Goal: Information Seeking & Learning: Check status

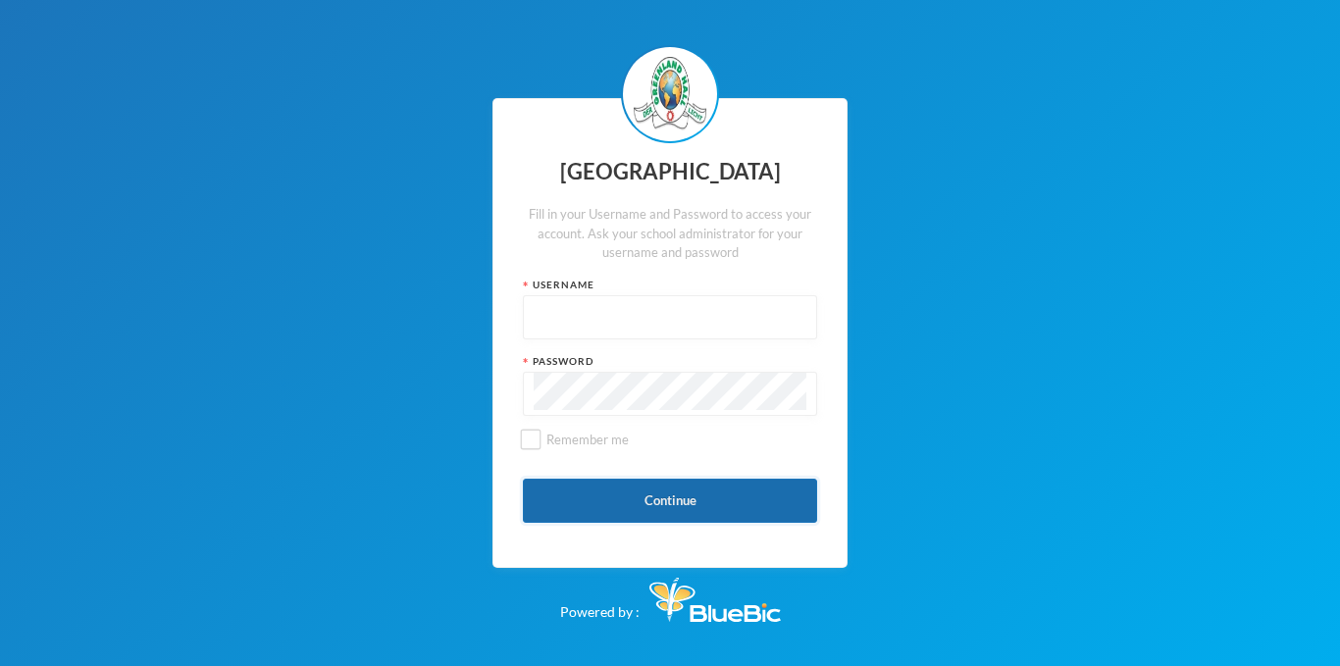
type input "glh24c146"
click at [695, 510] on button "Continue" at bounding box center [670, 501] width 294 height 44
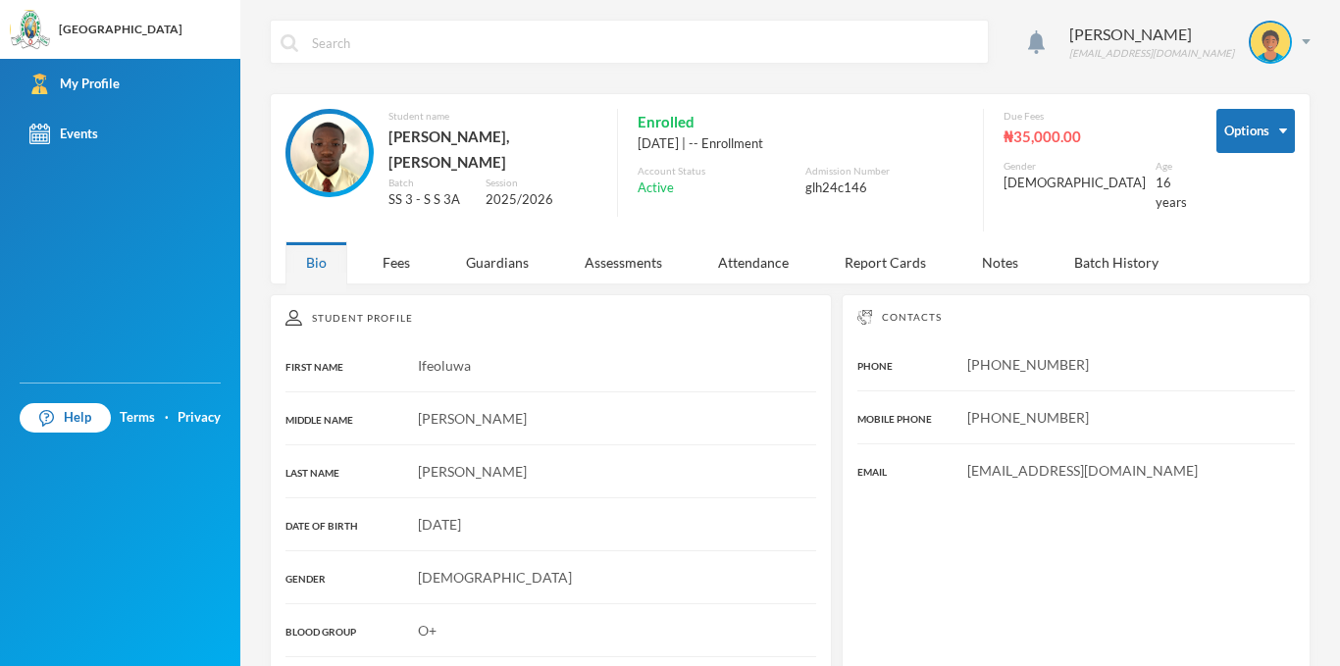
click at [375, 275] on div "[PERSON_NAME] [EMAIL_ADDRESS][DOMAIN_NAME] Options Student name [PERSON_NAME], …" at bounding box center [790, 333] width 1100 height 666
click at [385, 252] on div "Fees" at bounding box center [396, 262] width 69 height 42
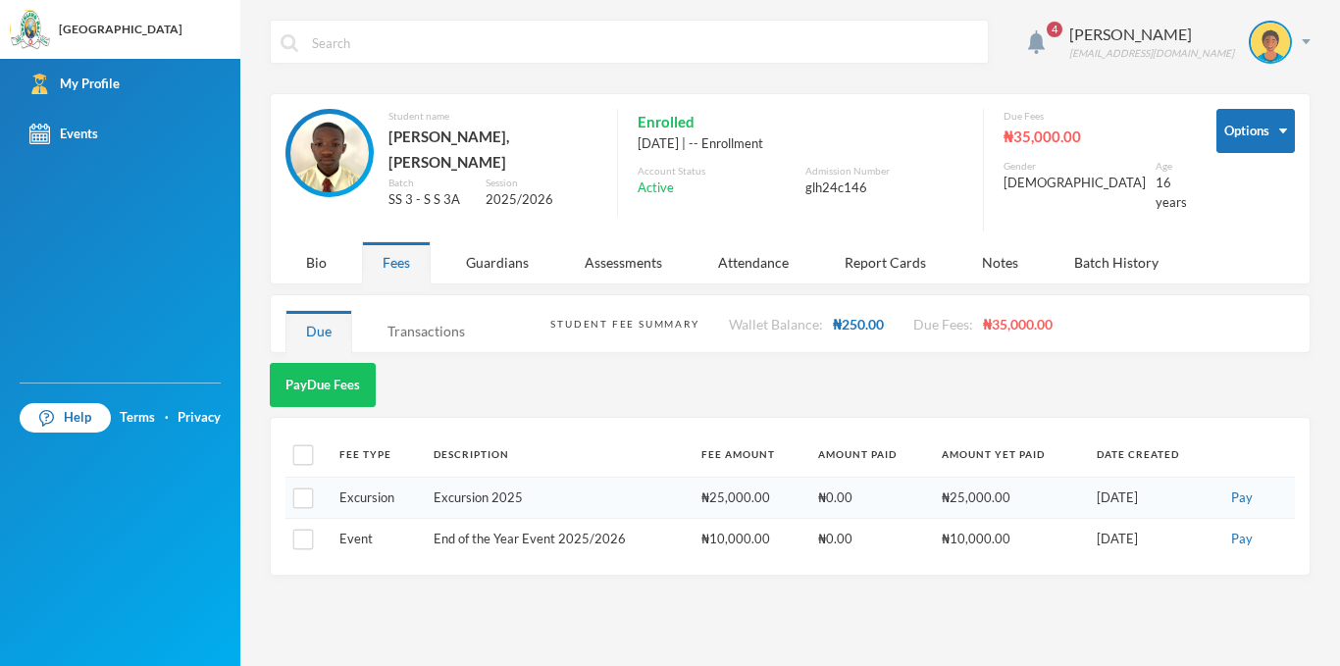
click at [416, 323] on div "Transactions" at bounding box center [426, 331] width 119 height 42
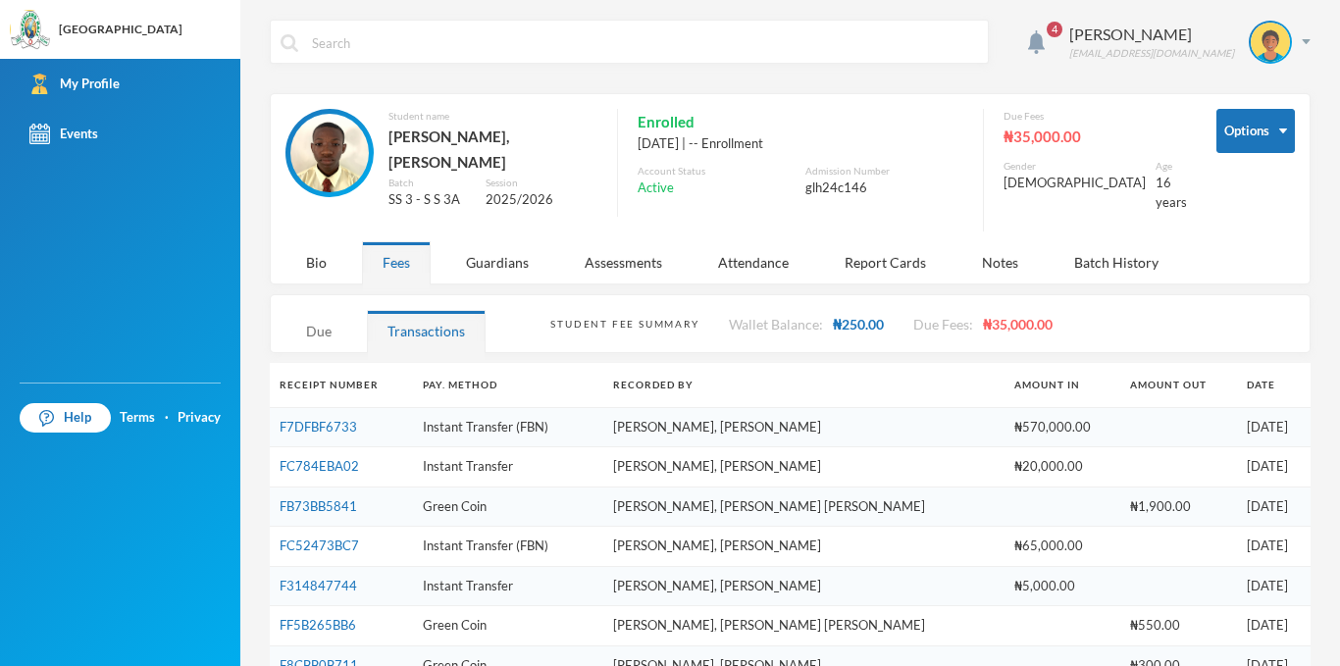
click at [332, 331] on div "Due" at bounding box center [318, 331] width 67 height 42
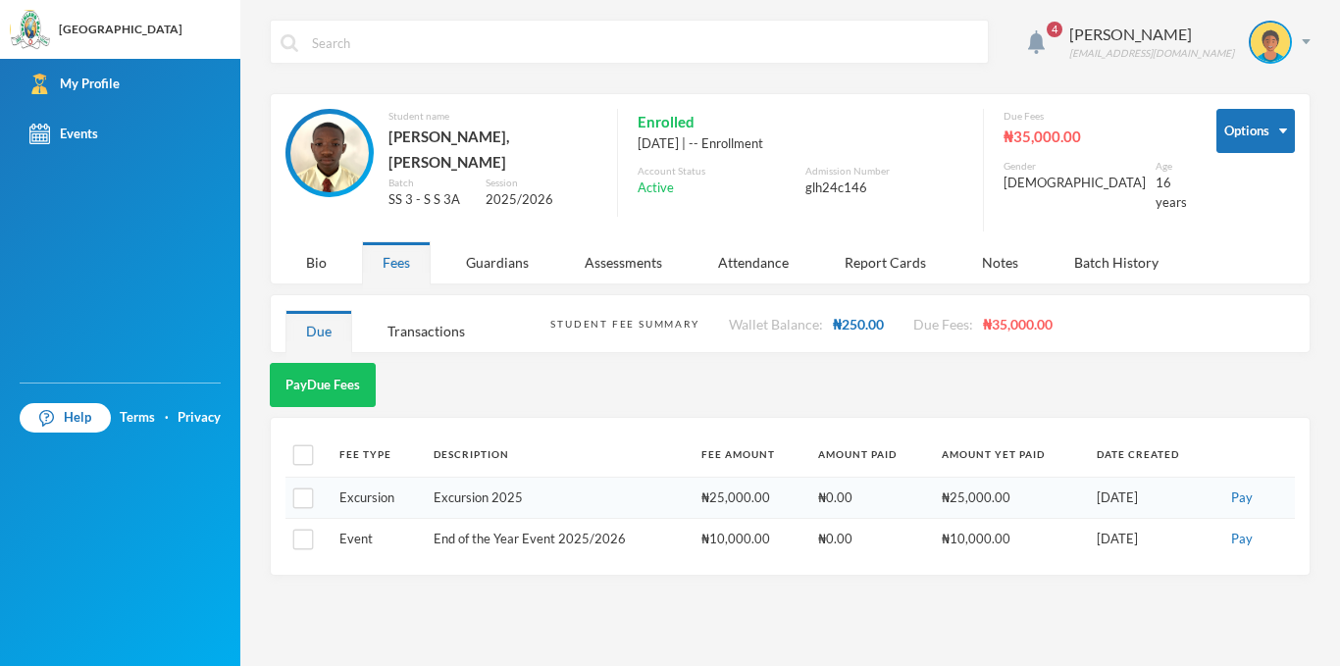
click at [332, 331] on div "Due" at bounding box center [318, 331] width 67 height 42
drag, startPoint x: 414, startPoint y: 326, endPoint x: 506, endPoint y: 250, distance: 119.2
click at [505, 251] on div "4 Ajala Ifeoluwa glh24c146@greenlandhall.org Options Student name Ajala, Ifeolu…" at bounding box center [790, 333] width 1100 height 666
click at [346, 363] on button "Pay Due Fees" at bounding box center [323, 385] width 106 height 44
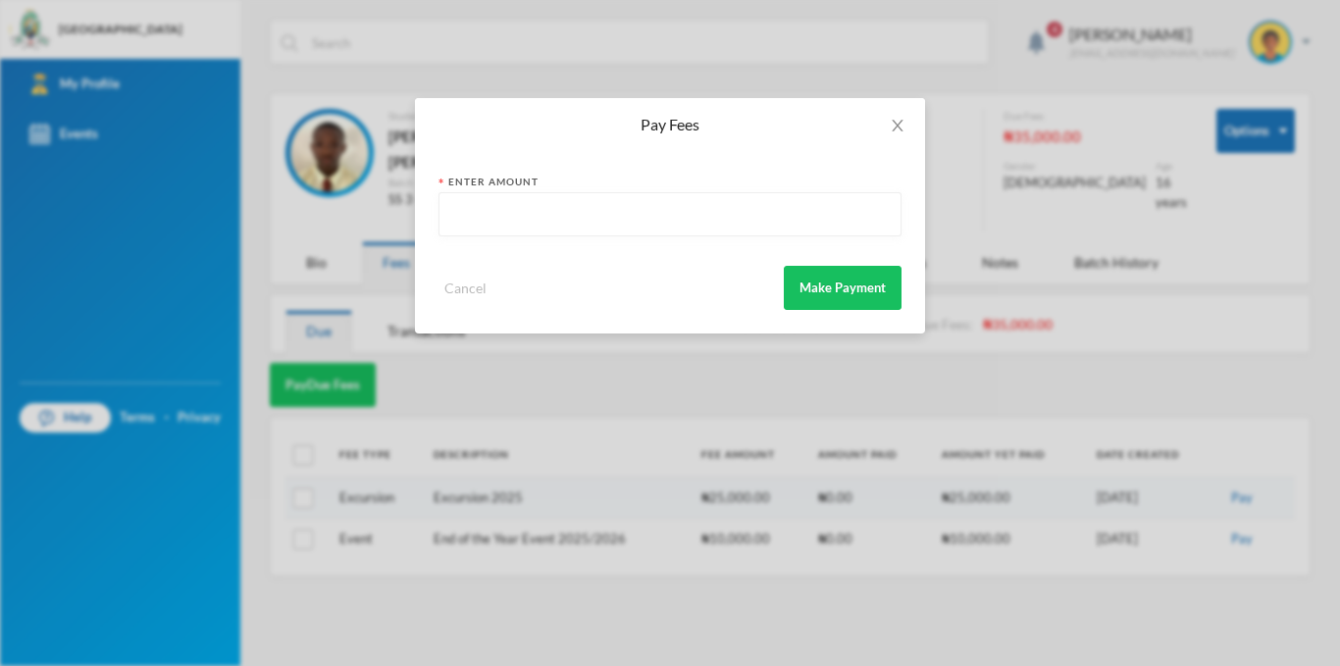
click at [531, 200] on input "text" at bounding box center [669, 215] width 441 height 44
type input "10000"
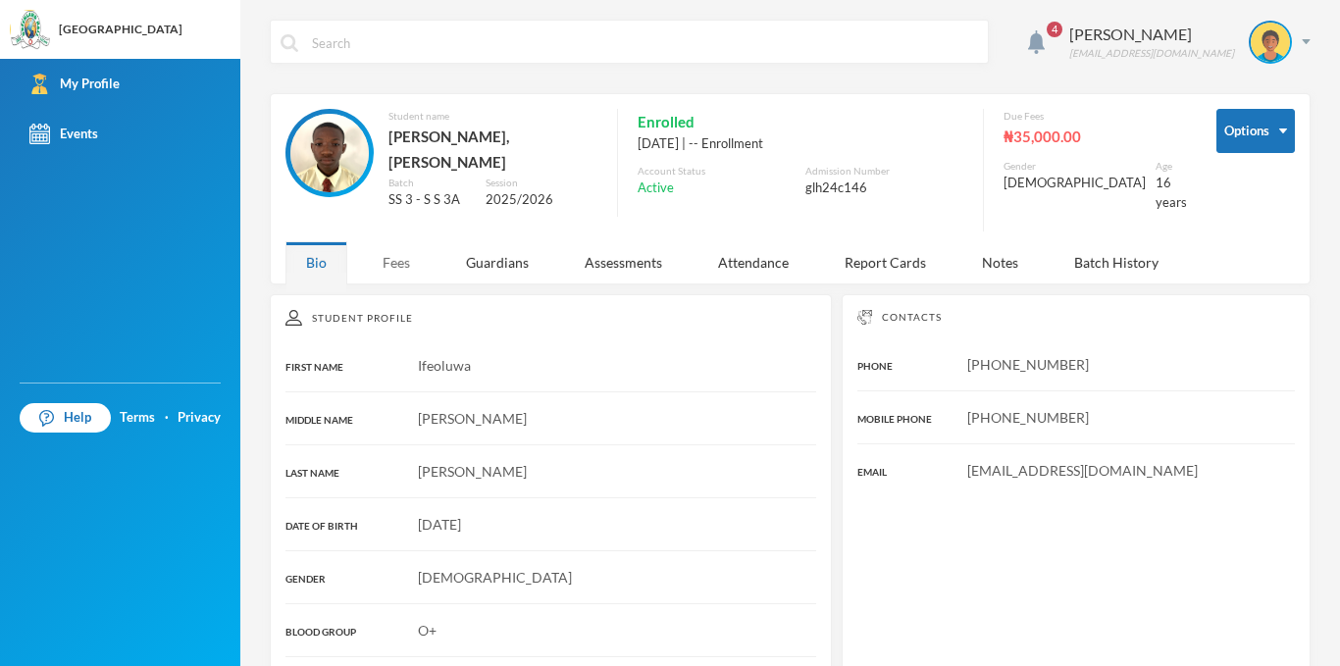
click at [418, 250] on div "Fees" at bounding box center [396, 262] width 69 height 42
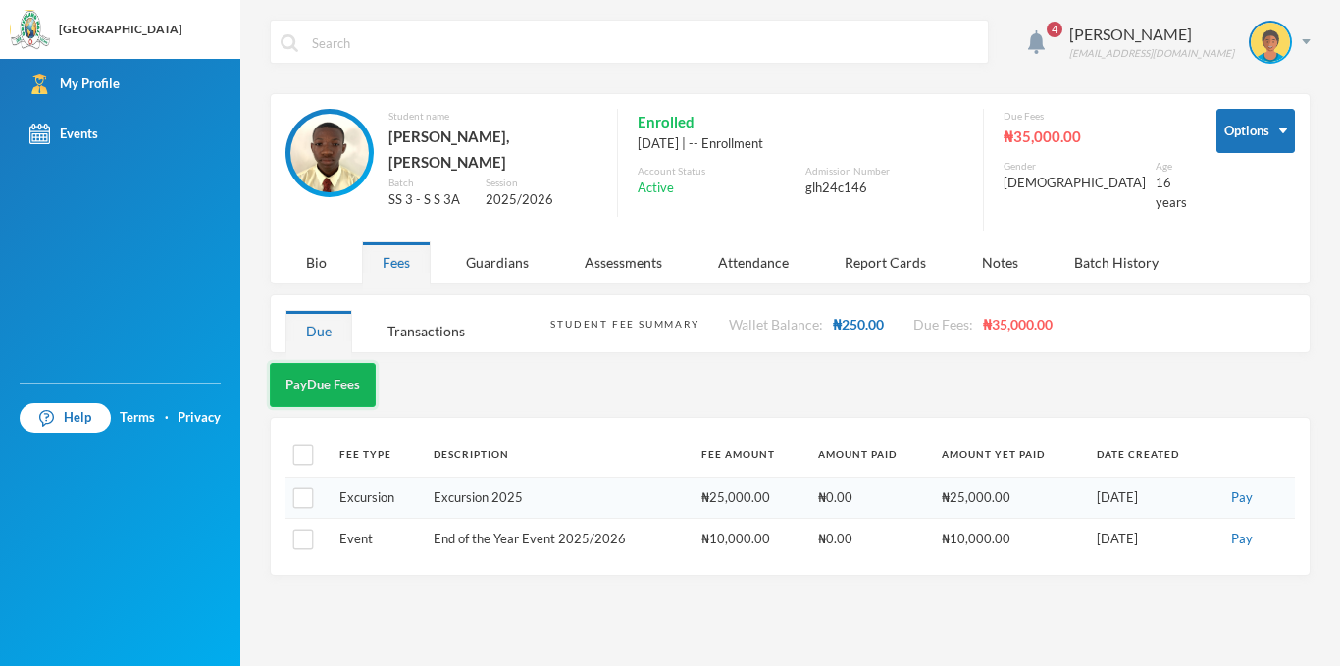
click at [357, 363] on button "Pay Due Fees" at bounding box center [323, 385] width 106 height 44
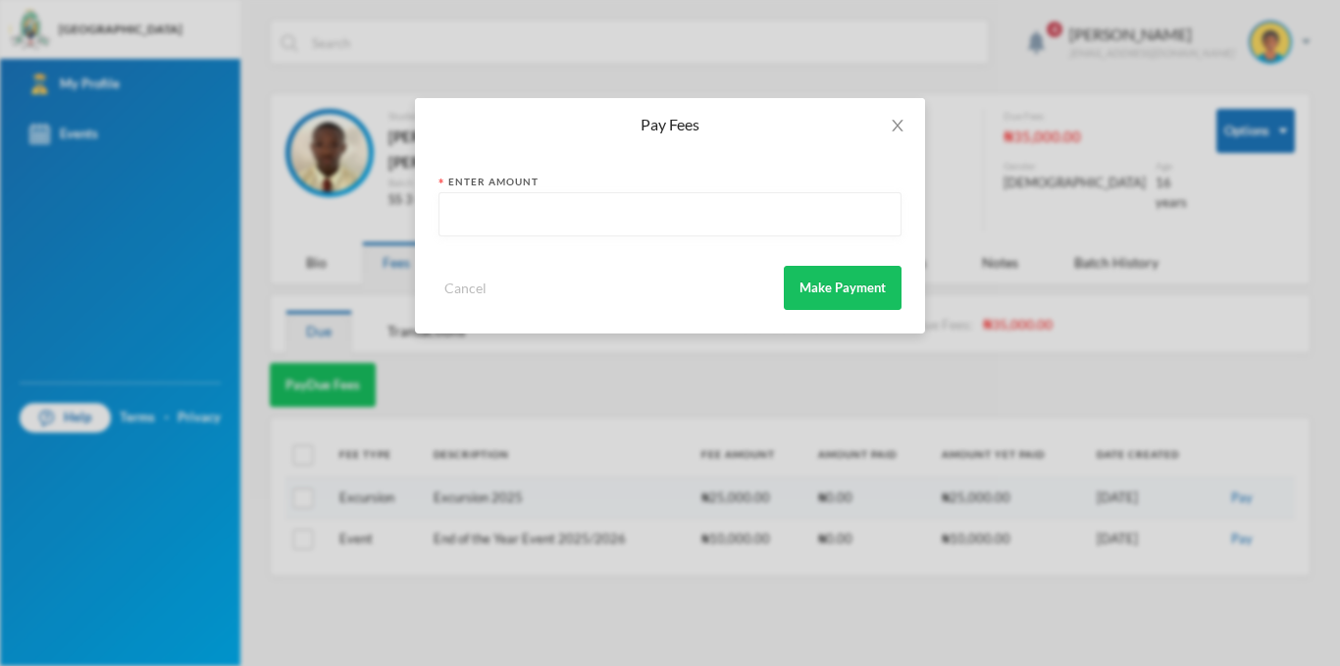
click at [523, 216] on input "text" at bounding box center [669, 215] width 441 height 44
type input "250"
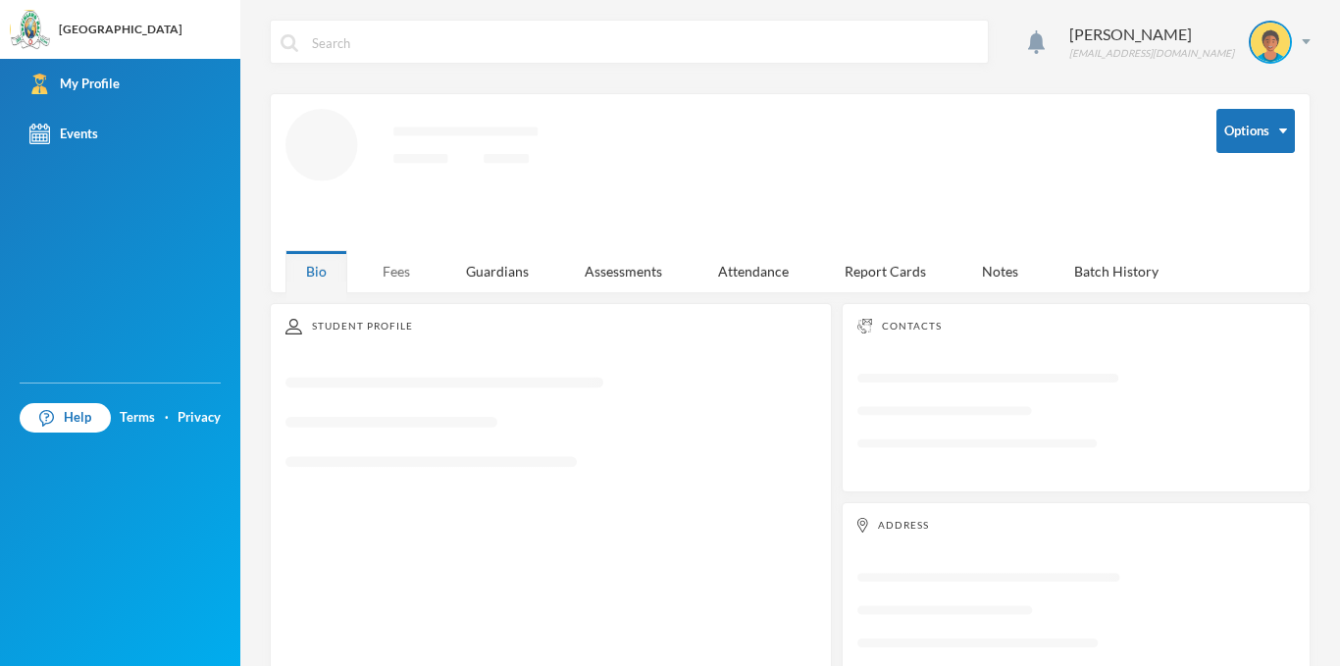
click at [413, 270] on div "Fees" at bounding box center [396, 271] width 69 height 42
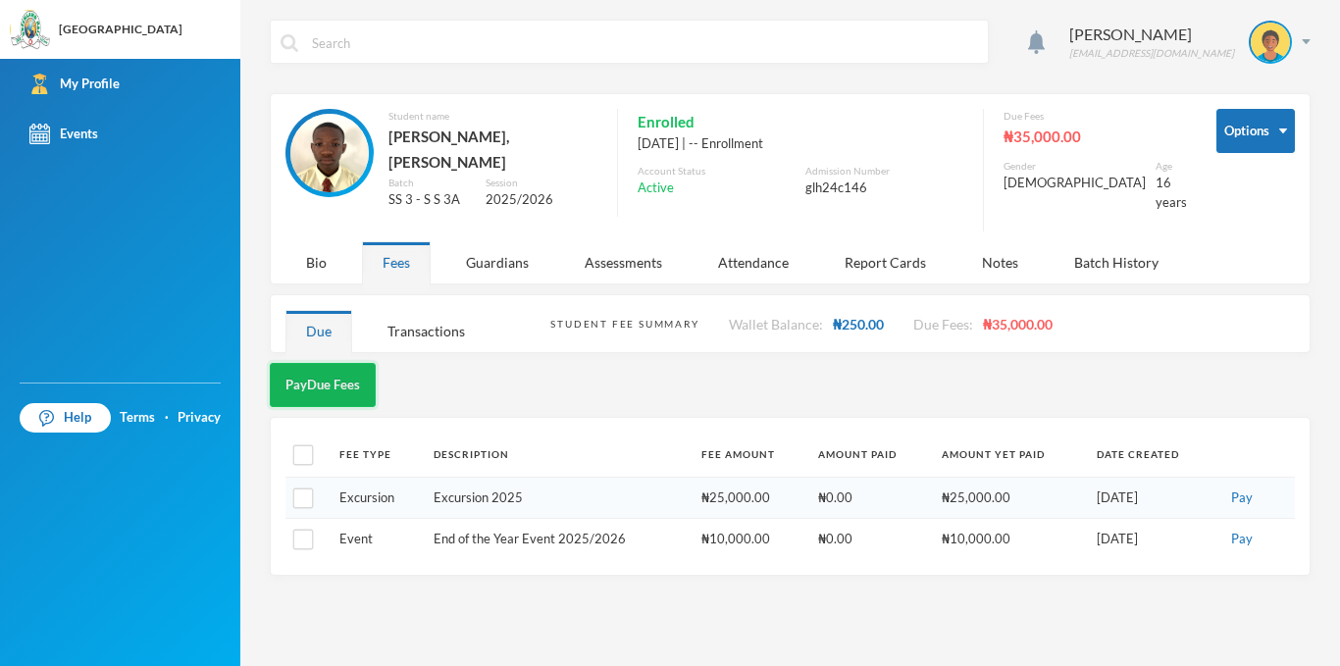
click at [357, 363] on button "Pay Due Fees" at bounding box center [323, 385] width 106 height 44
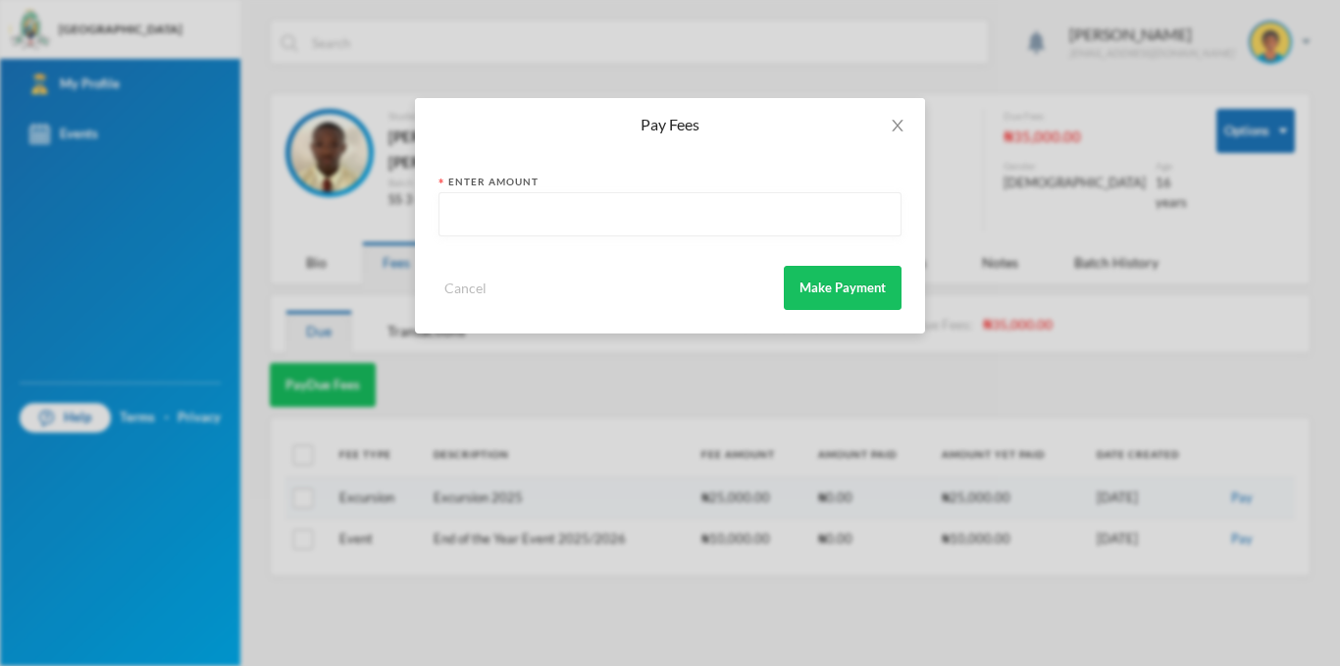
click at [537, 217] on input "text" at bounding box center [669, 215] width 441 height 44
type input "1000"
click at [815, 273] on button "Make Payment" at bounding box center [843, 288] width 118 height 44
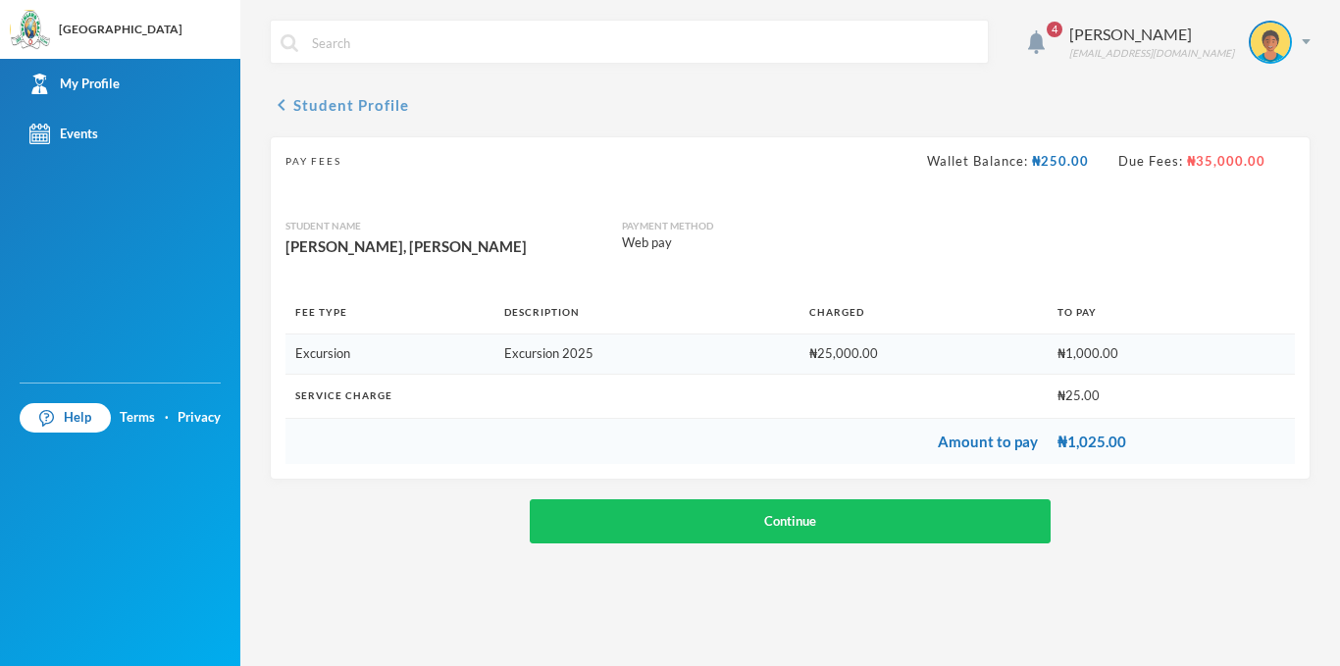
click at [306, 113] on button "chevron_left Student Profile" at bounding box center [339, 105] width 139 height 24
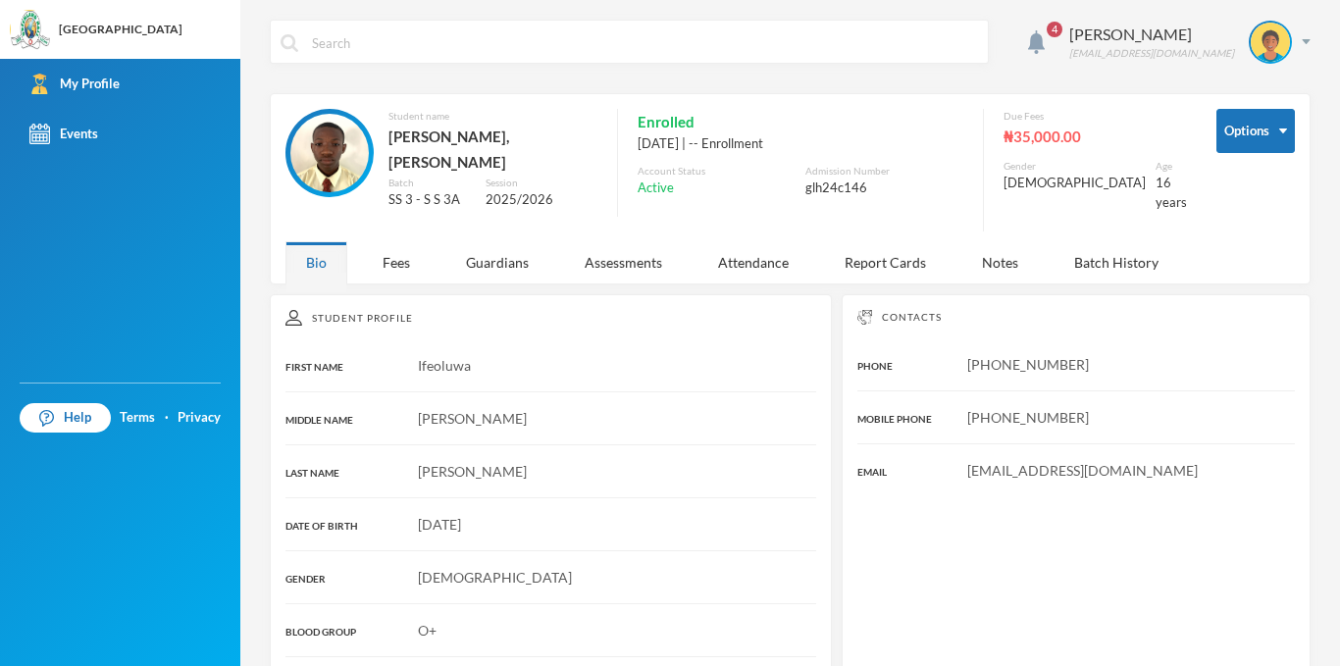
click at [438, 251] on div "Bio Fees Guardians Assessments Attendance Report Cards Notes Batch History" at bounding box center [739, 262] width 908 height 42
click at [410, 256] on div "Fees" at bounding box center [396, 262] width 69 height 42
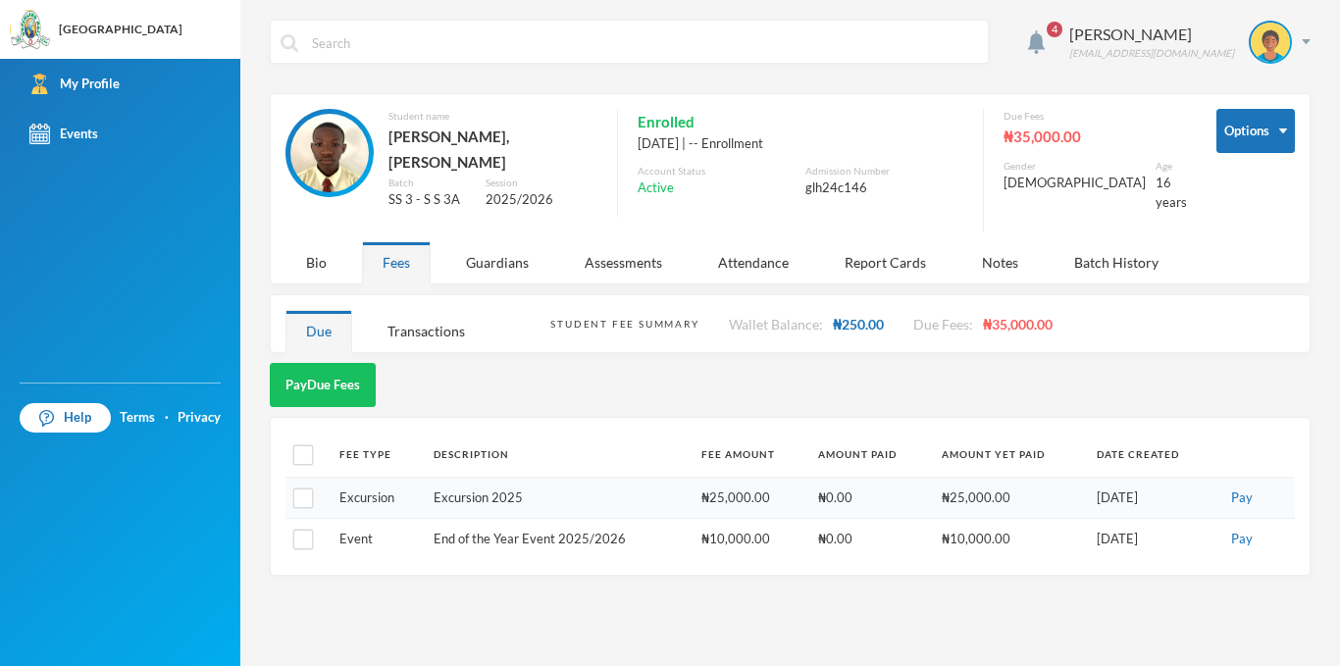
click at [849, 317] on span "₦250.00" at bounding box center [858, 324] width 51 height 17
click at [829, 318] on div "Wallet Balance: ₦250.00" at bounding box center [806, 324] width 155 height 21
click at [1089, 242] on div "Batch History" at bounding box center [1117, 262] width 126 height 42
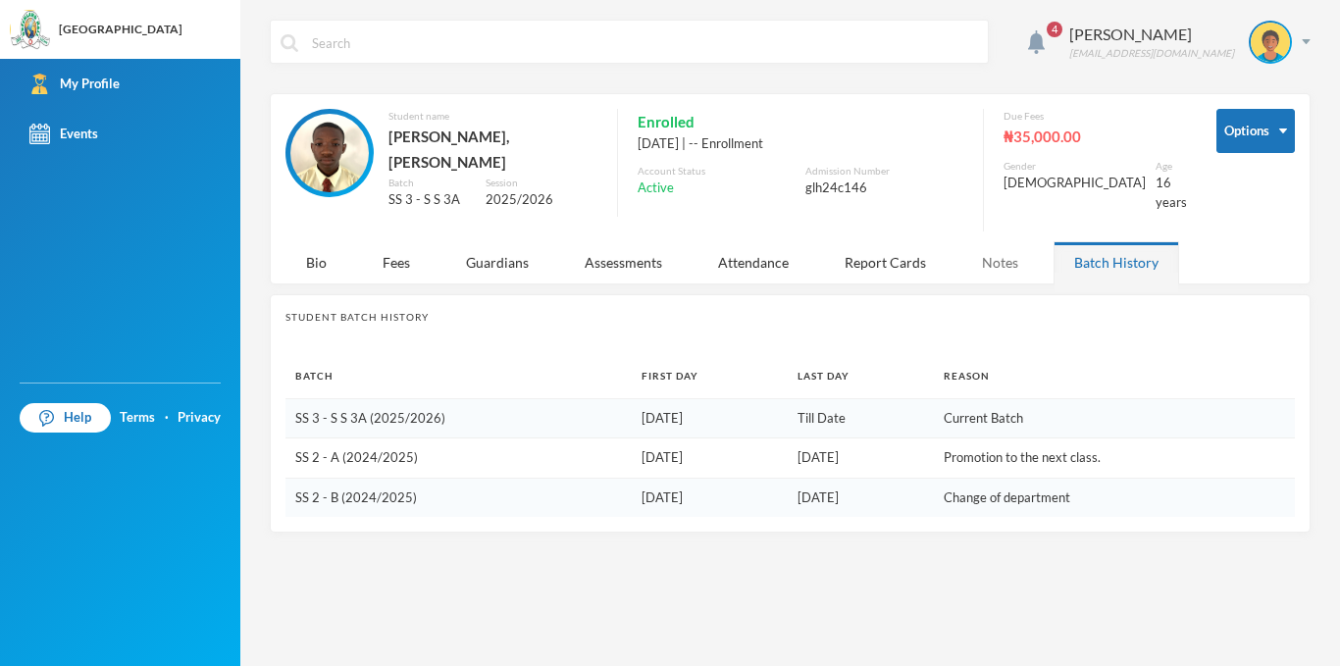
click at [1035, 248] on div "Notes" at bounding box center [1000, 262] width 78 height 42
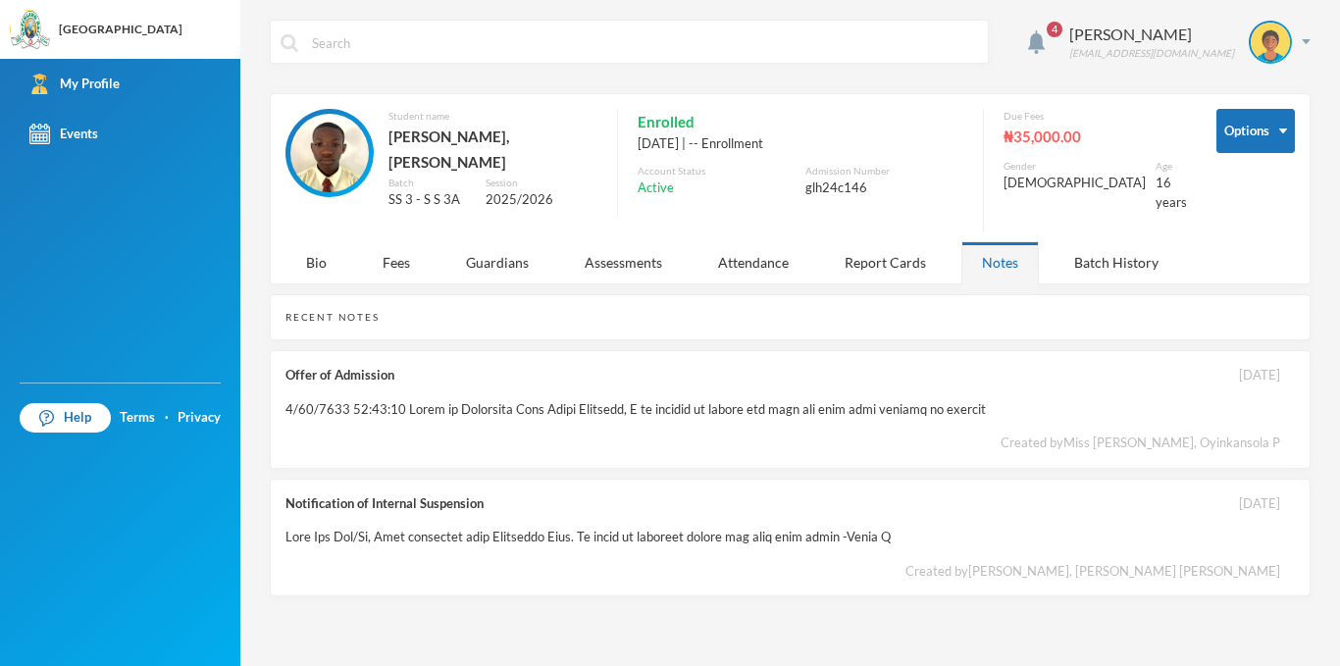
click at [1035, 248] on div "Notes" at bounding box center [1000, 262] width 78 height 42
click at [1067, 434] on div "Created by Miss [PERSON_NAME], Oyinkansola P" at bounding box center [1141, 444] width 280 height 20
click at [1029, 411] on div "Offer of Admission [DATE] Created by Miss [PERSON_NAME], Oyinkansola P" at bounding box center [790, 409] width 1041 height 119
click at [765, 400] on div at bounding box center [635, 410] width 701 height 20
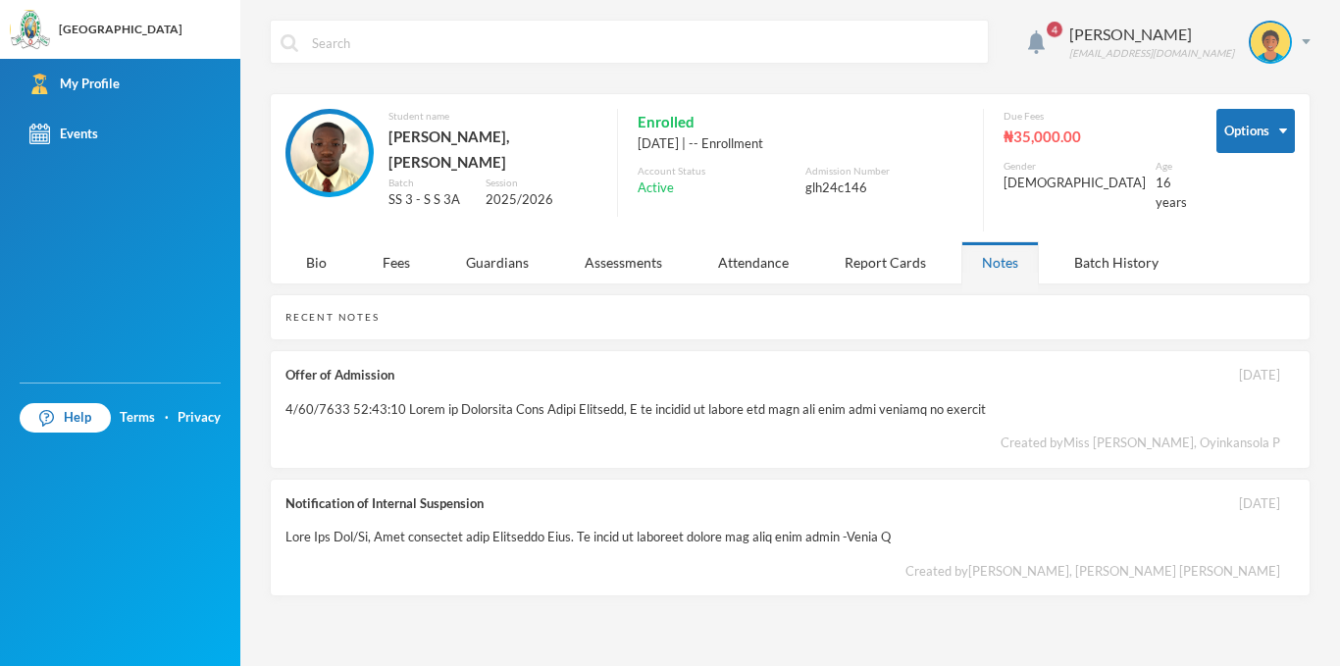
click at [765, 400] on div at bounding box center [635, 410] width 701 height 20
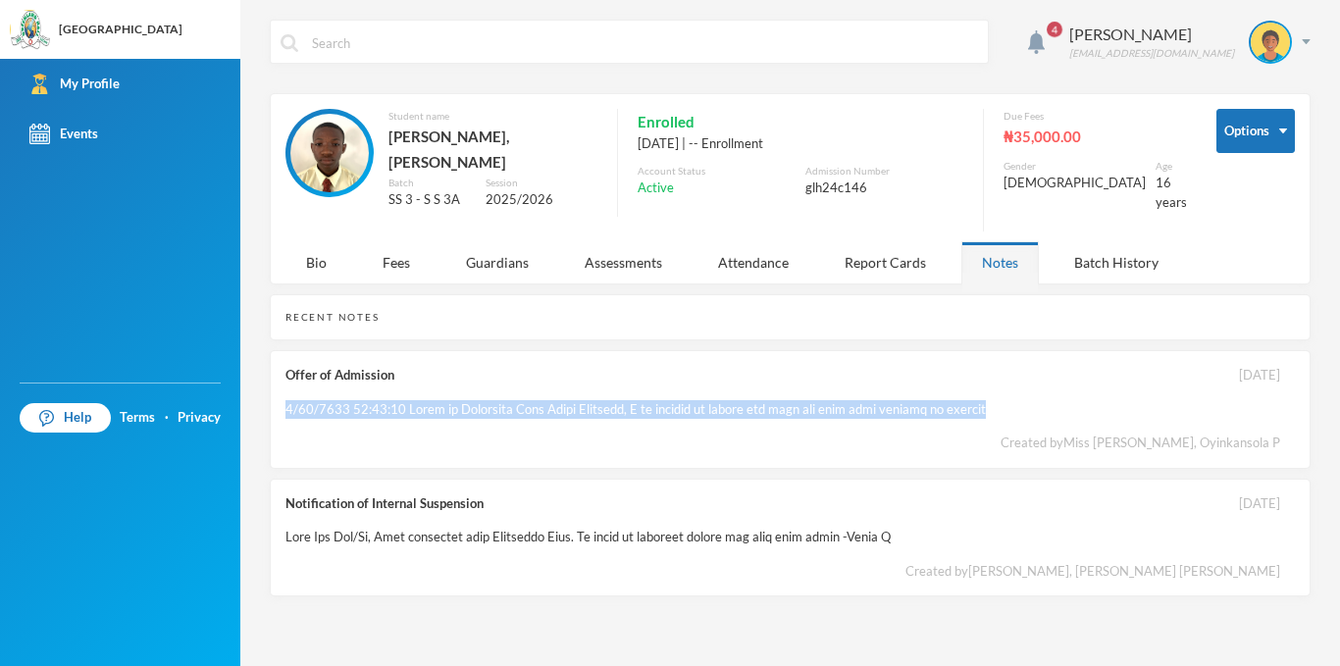
click at [765, 400] on div at bounding box center [635, 410] width 701 height 20
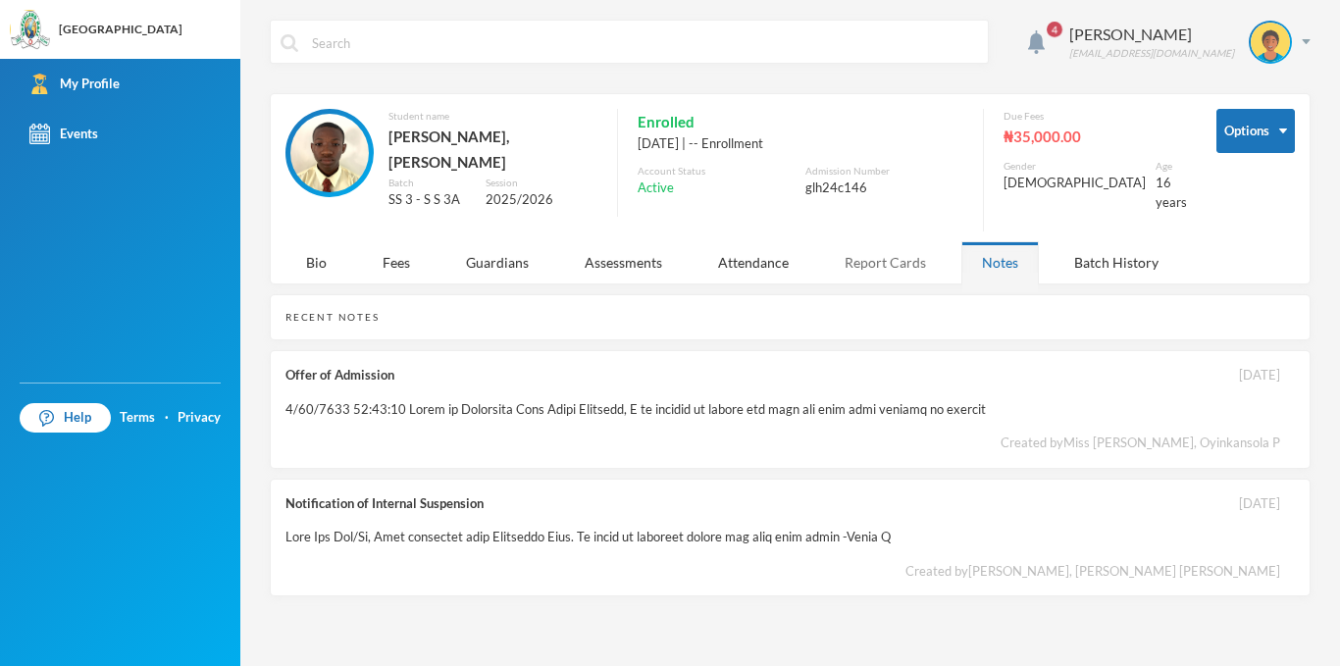
click at [861, 241] on div "Report Cards" at bounding box center [885, 262] width 123 height 42
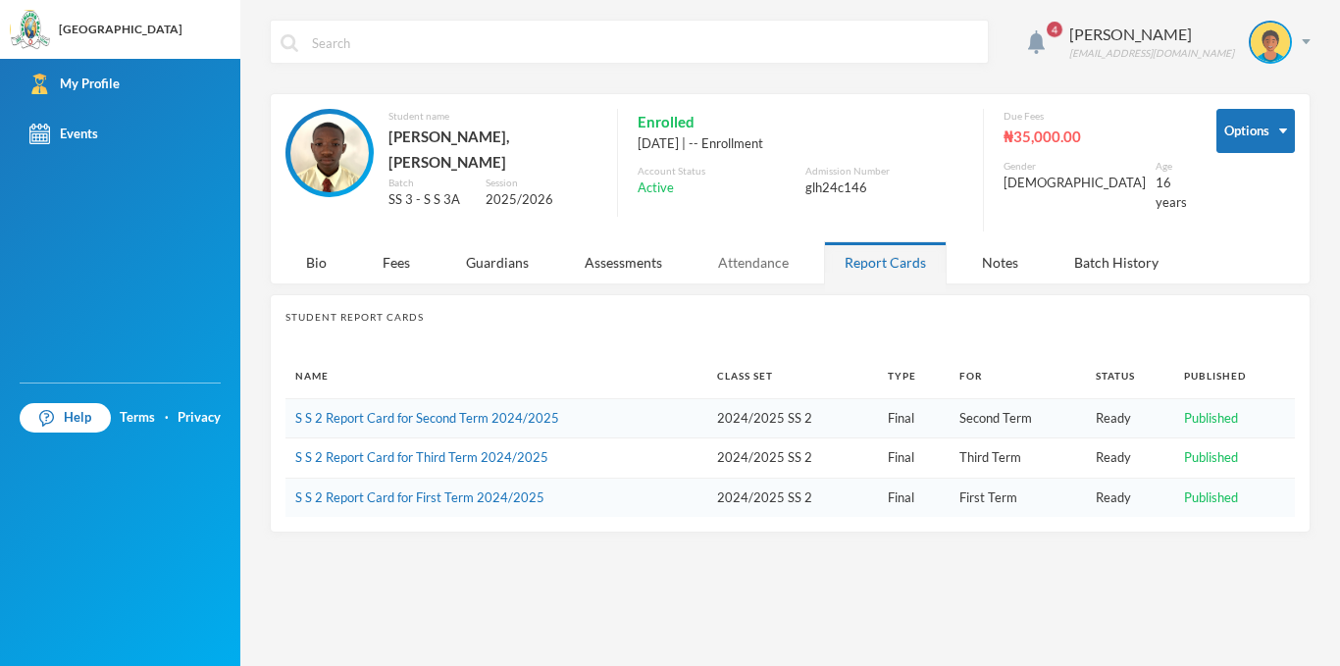
click at [785, 262] on div "Attendance" at bounding box center [754, 262] width 112 height 42
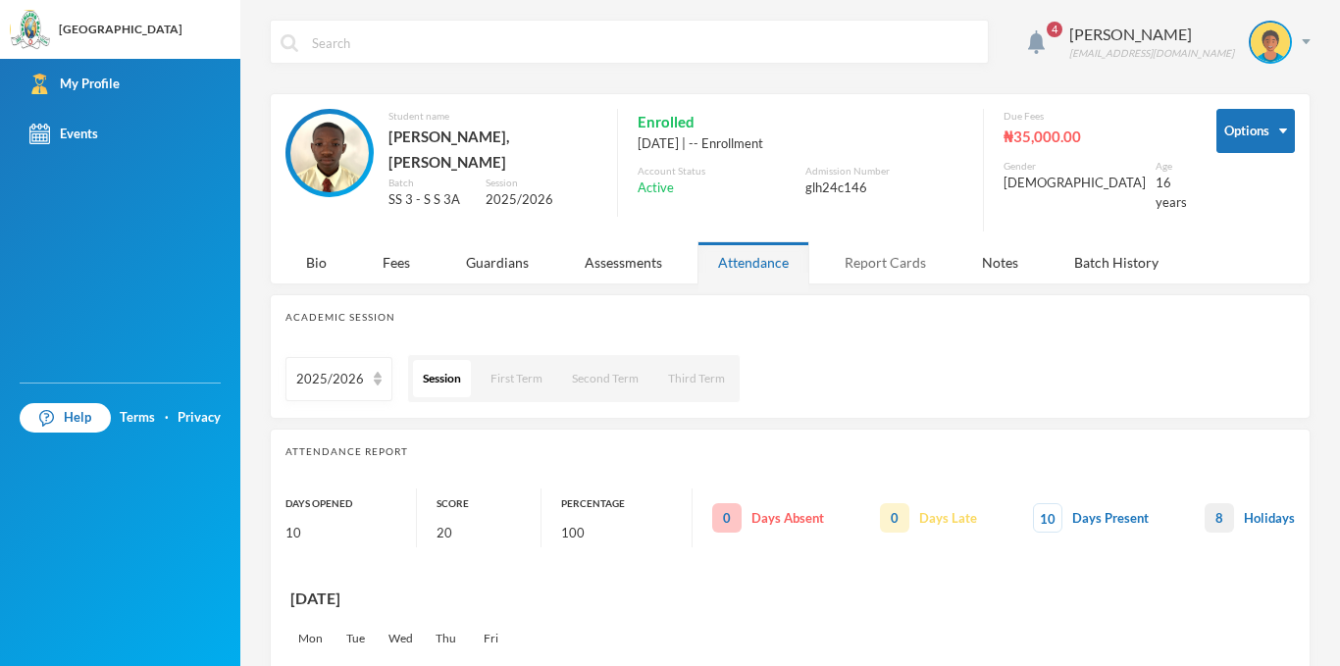
click at [841, 254] on div "Report Cards" at bounding box center [885, 262] width 123 height 42
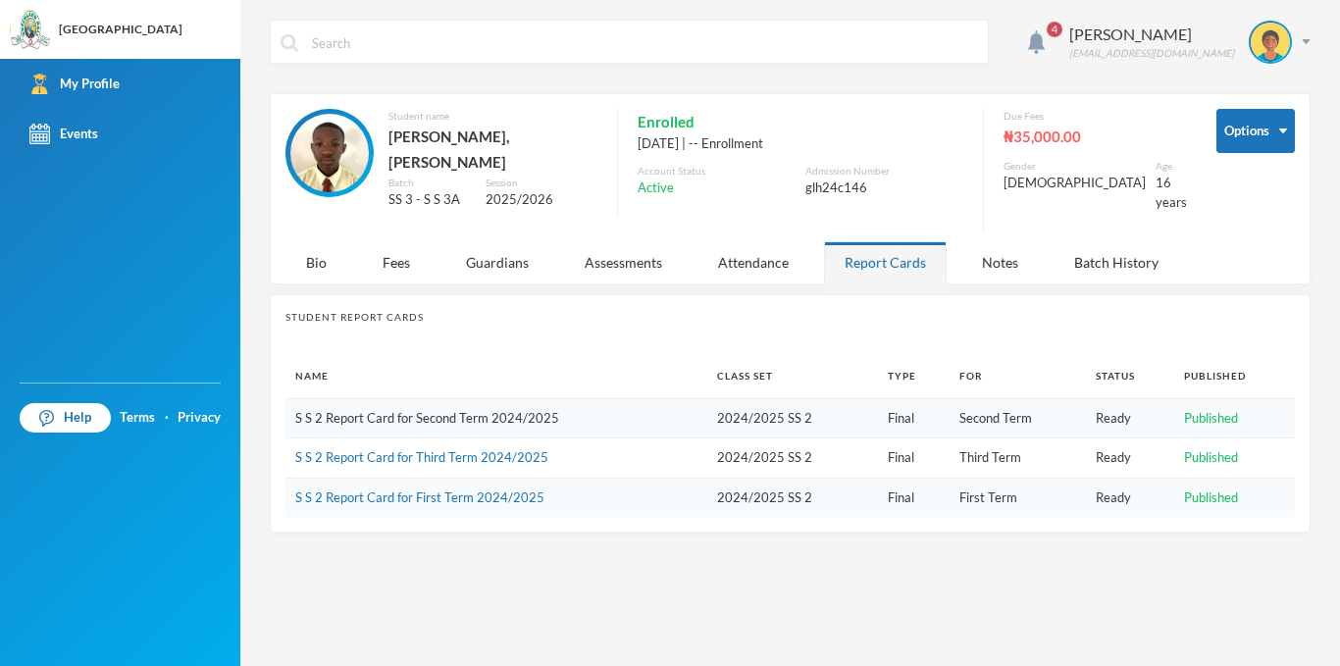
click at [523, 410] on link "S S 2 Report Card for Second Term 2024/2025" at bounding box center [427, 418] width 264 height 16
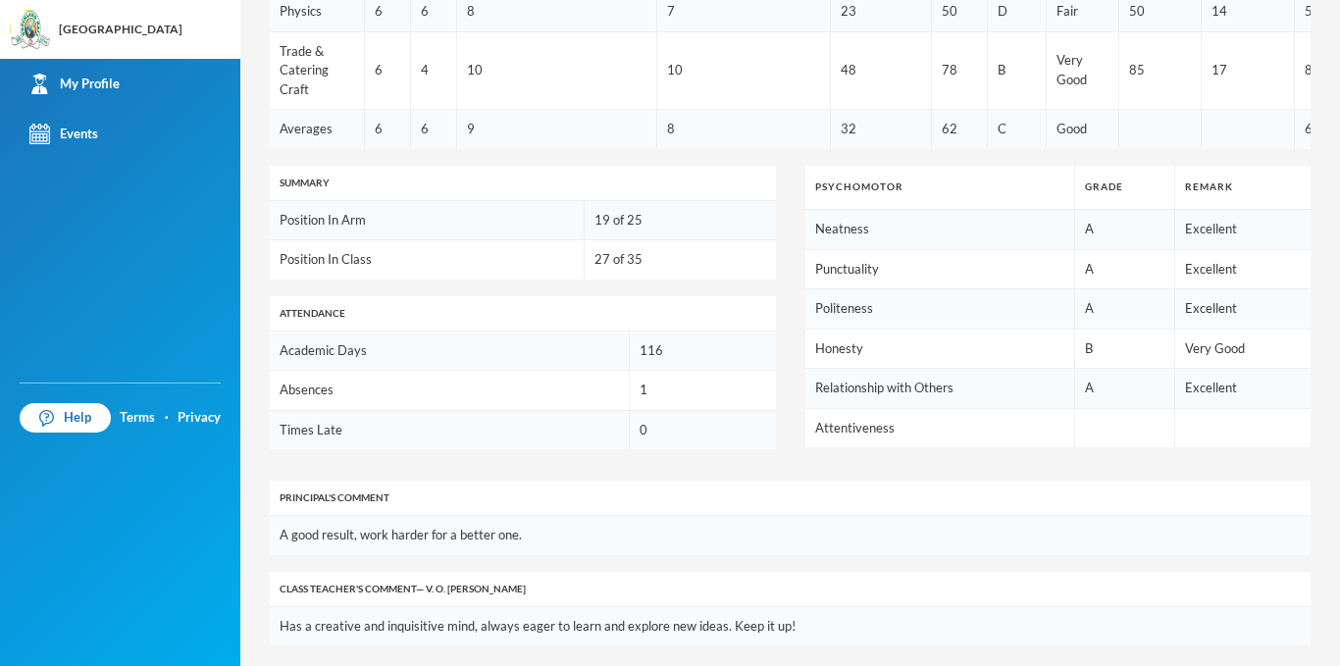
scroll to position [913, 0]
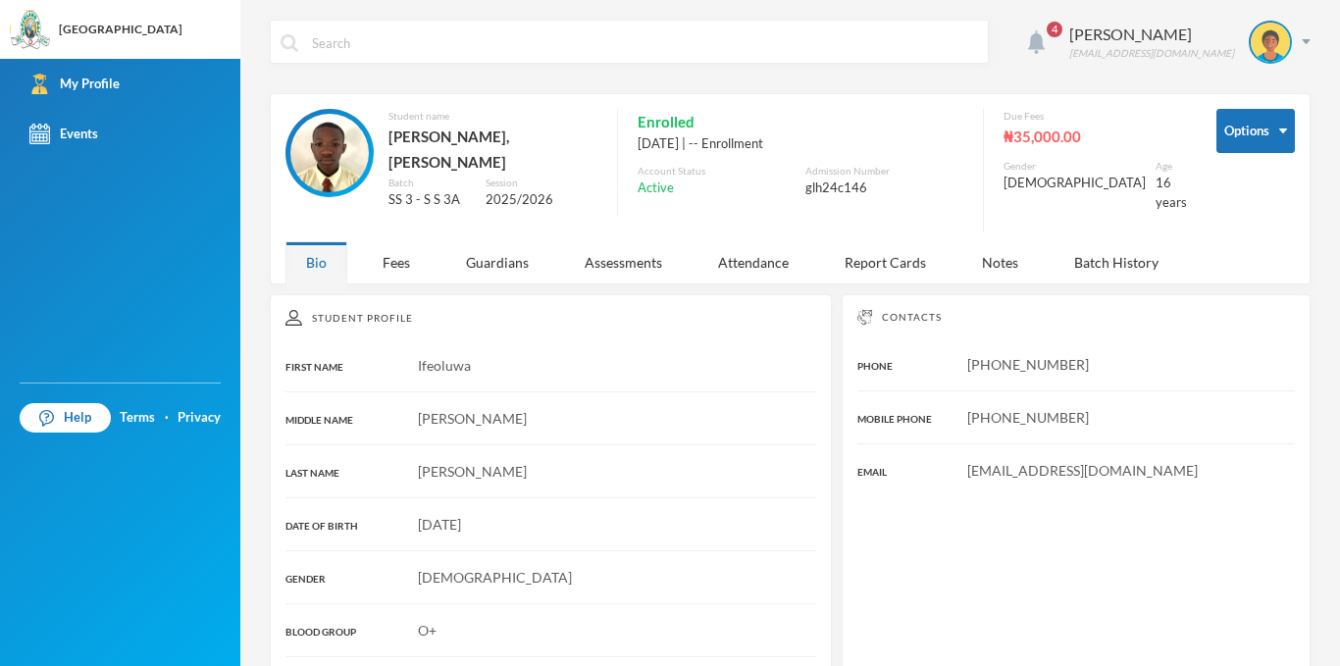
click at [1045, 39] on img at bounding box center [1036, 42] width 17 height 24
click at [1056, 39] on body "Greenland Hall Your Bluebic Account Greenland Hall Add a New School My Profile …" at bounding box center [670, 333] width 1340 height 666
click at [1045, 39] on img at bounding box center [1036, 42] width 17 height 24
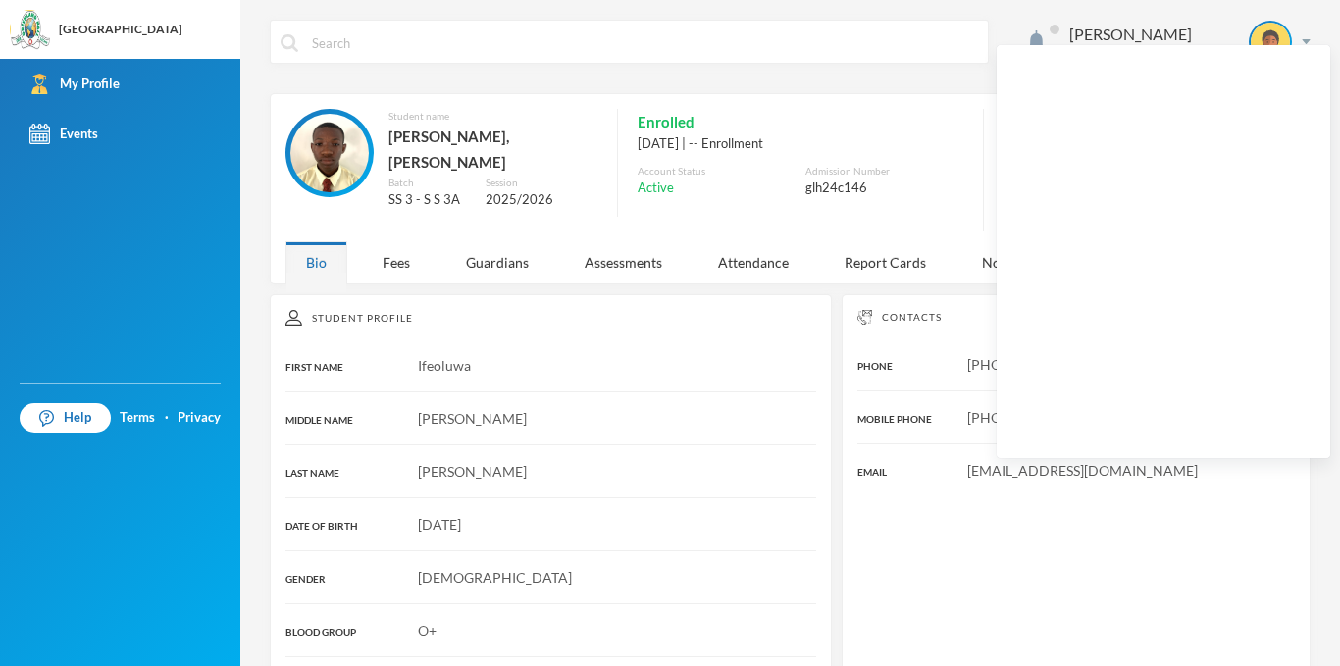
click at [953, 198] on div "Enrolled [DATE] | -- Enrollment Account Status Active Admission Number glh24c146" at bounding box center [790, 163] width 346 height 108
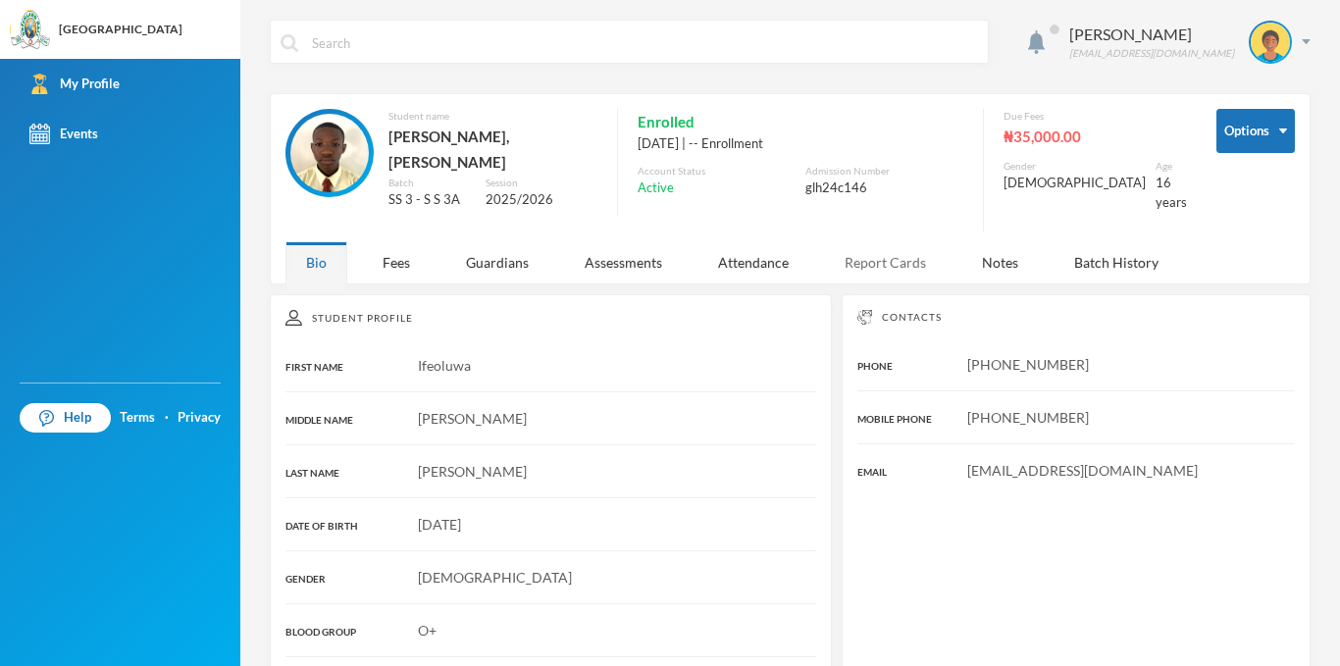
click at [860, 241] on div "Report Cards" at bounding box center [885, 262] width 123 height 42
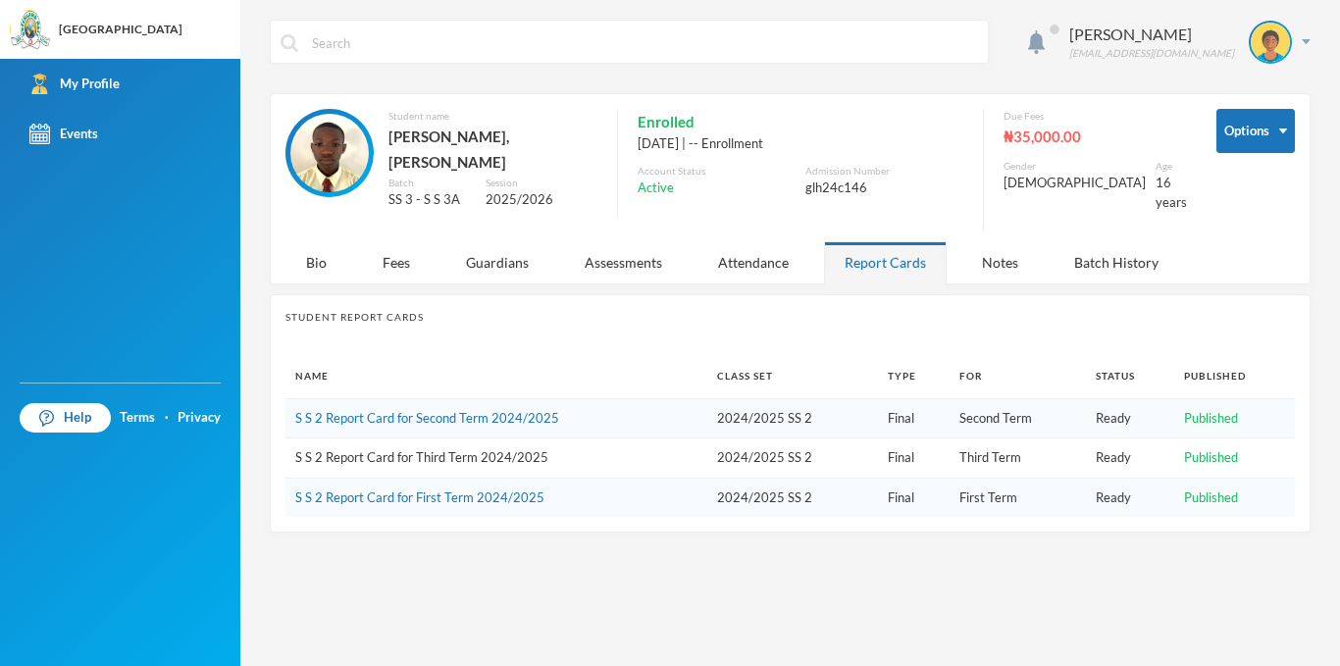
click at [448, 449] on link "S S 2 Report Card for Third Term 2024/2025" at bounding box center [421, 457] width 253 height 16
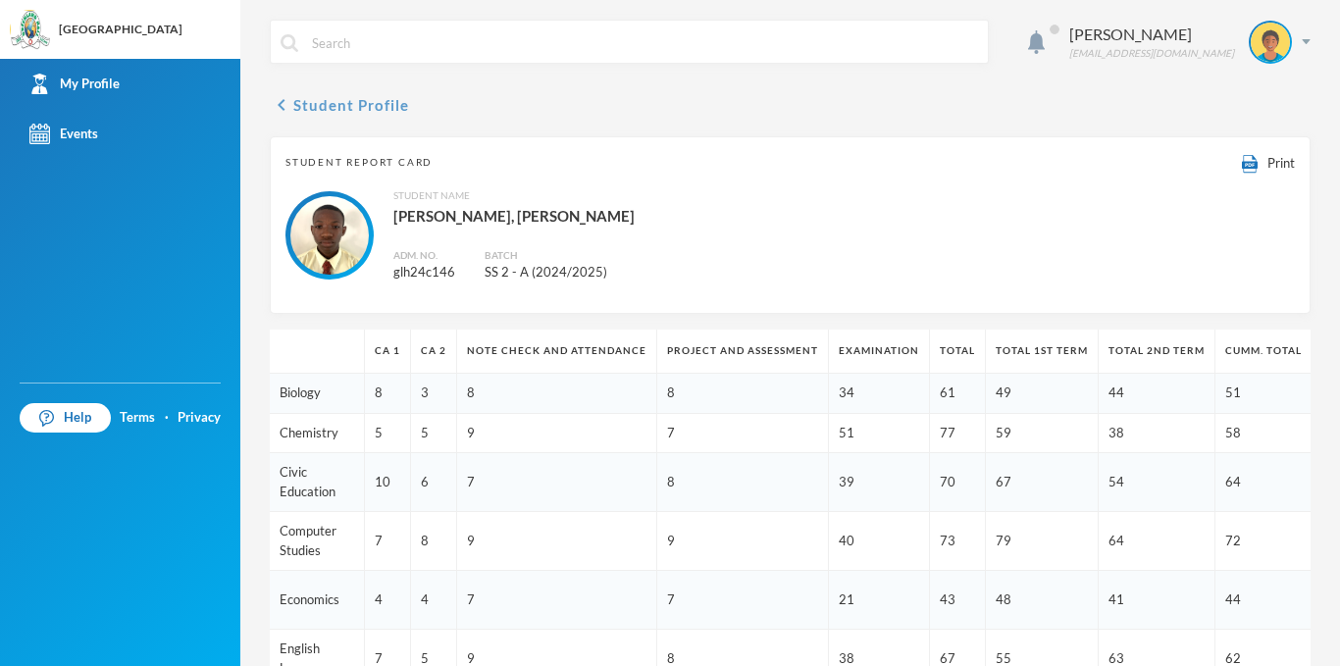
click at [304, 113] on button "chevron_left Student Profile" at bounding box center [339, 105] width 139 height 24
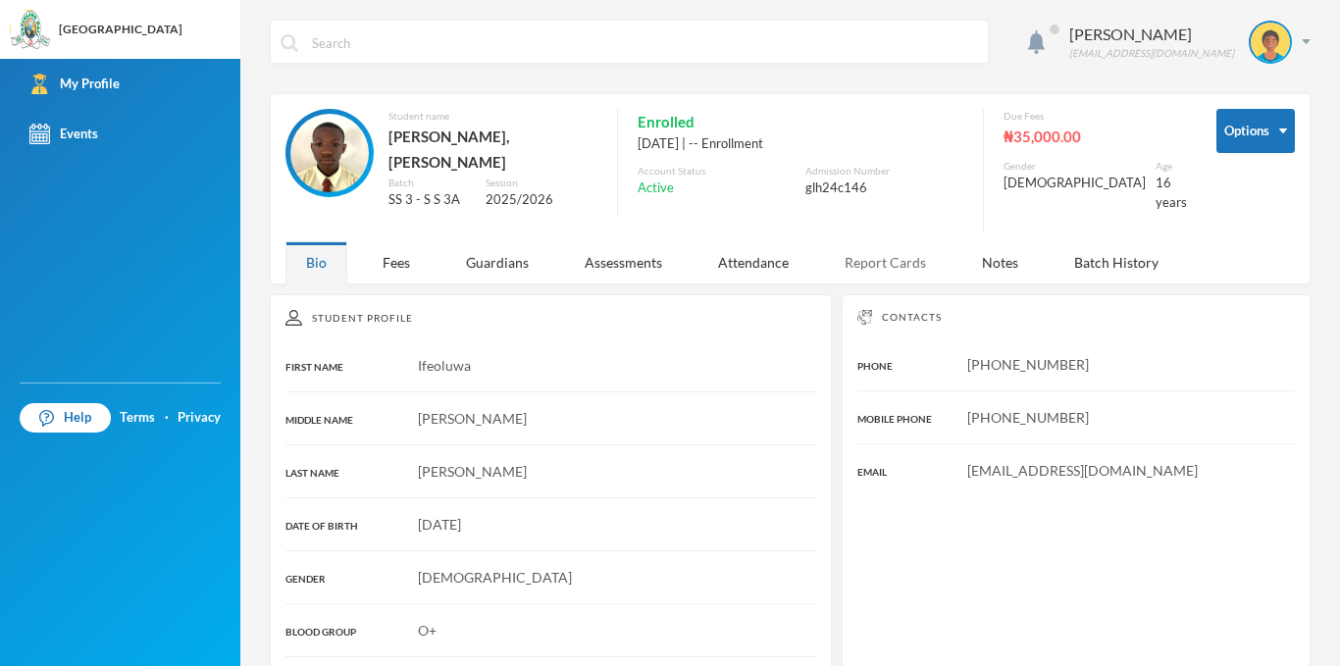
click at [888, 254] on div "Report Cards" at bounding box center [885, 262] width 123 height 42
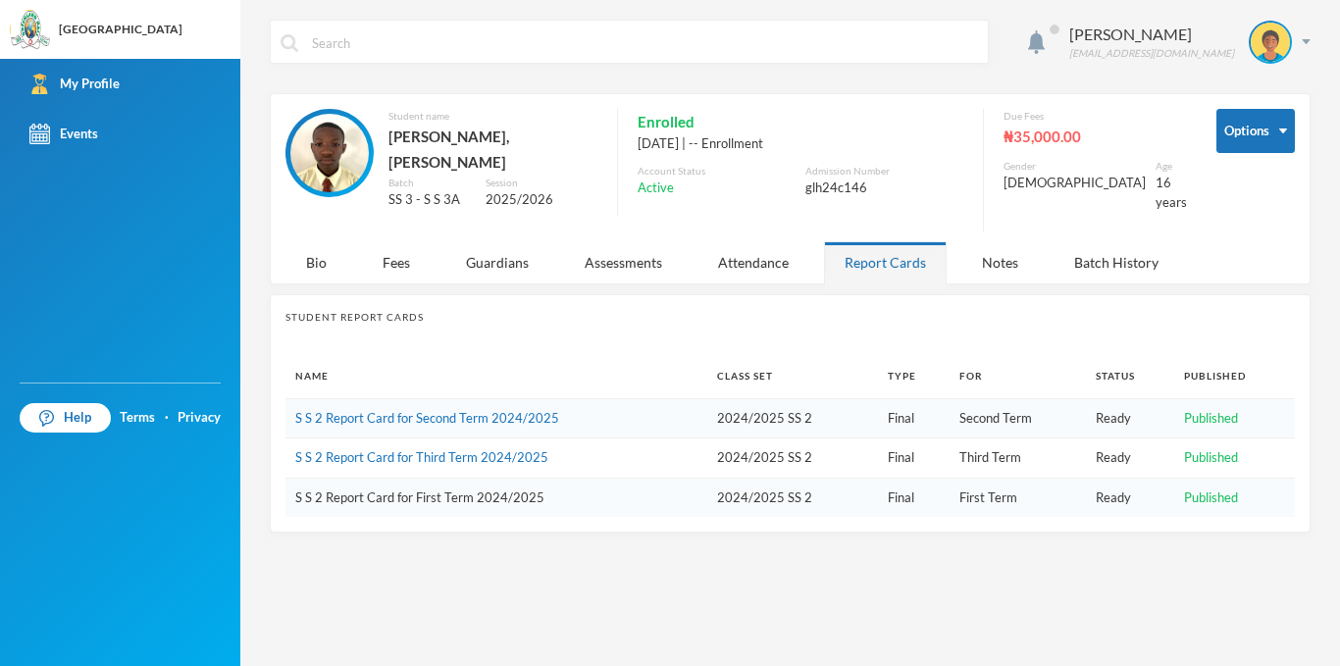
click at [451, 490] on link "S S 2 Report Card for First Term 2024/2025" at bounding box center [419, 498] width 249 height 16
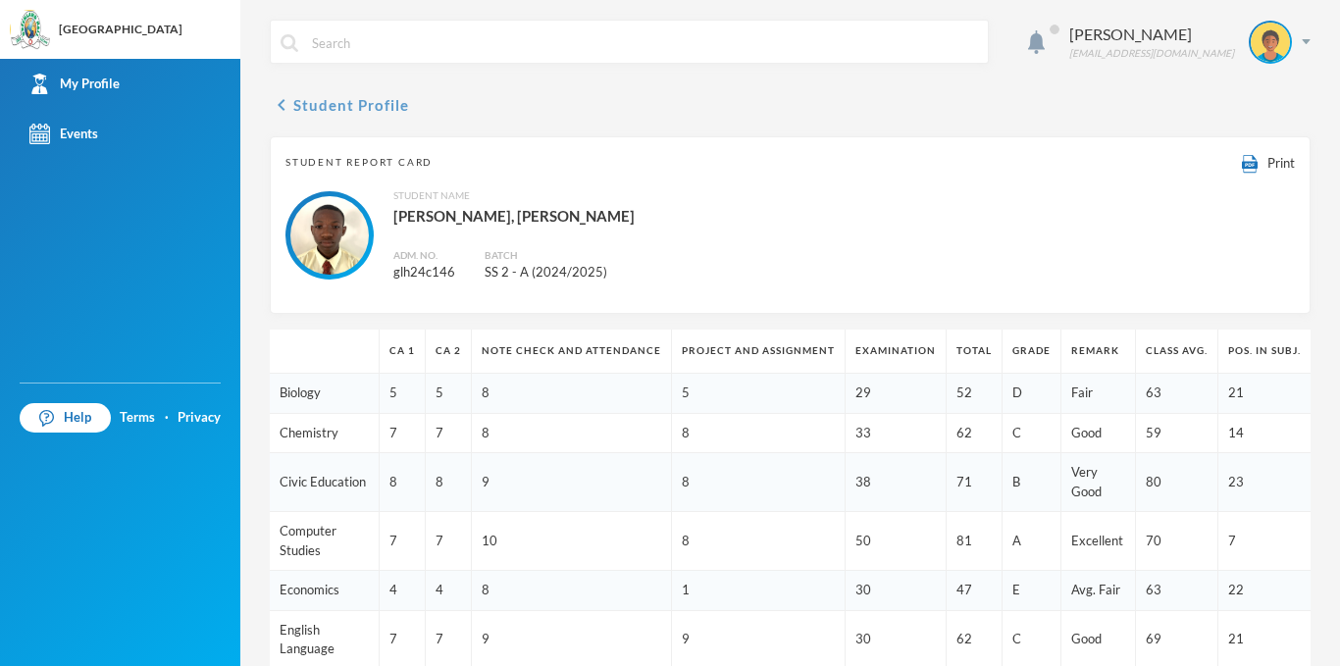
click at [352, 115] on button "chevron_left Student Profile" at bounding box center [339, 105] width 139 height 24
